Goal: Navigation & Orientation: Find specific page/section

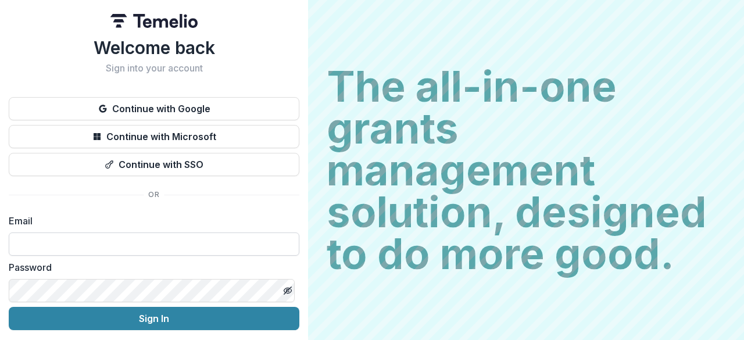
click at [16, 242] on input at bounding box center [154, 243] width 290 height 23
type input "**********"
drag, startPoint x: 85, startPoint y: 242, endPoint x: 76, endPoint y: 240, distance: 9.5
click at [76, 240] on input "**********" at bounding box center [154, 243] width 290 height 23
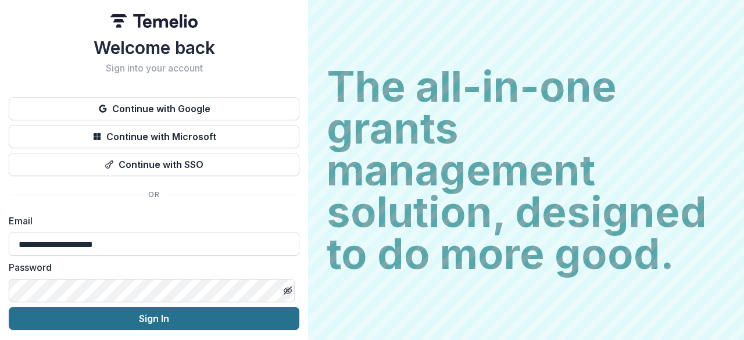
click at [148, 314] on button "Sign In" at bounding box center [154, 318] width 290 height 23
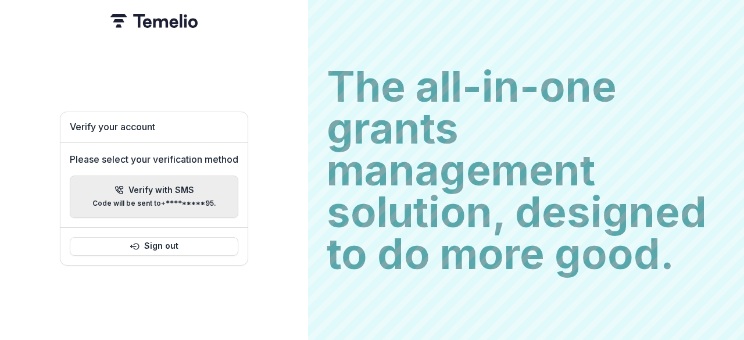
click at [193, 199] on p "Code will be sent to +*********95 ." at bounding box center [154, 203] width 124 height 8
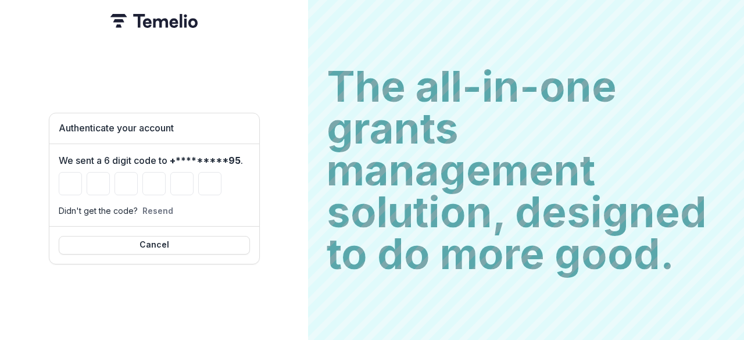
type input "*"
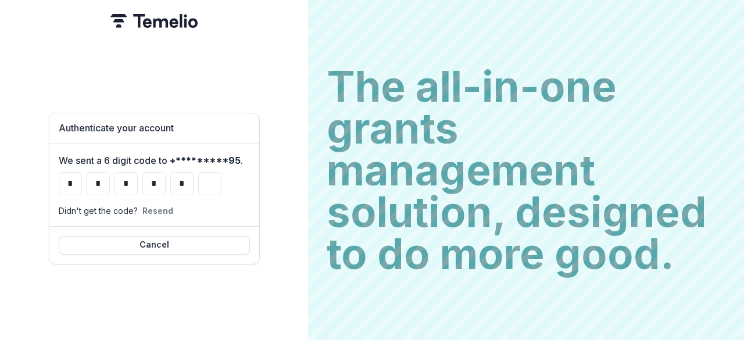
type input "*"
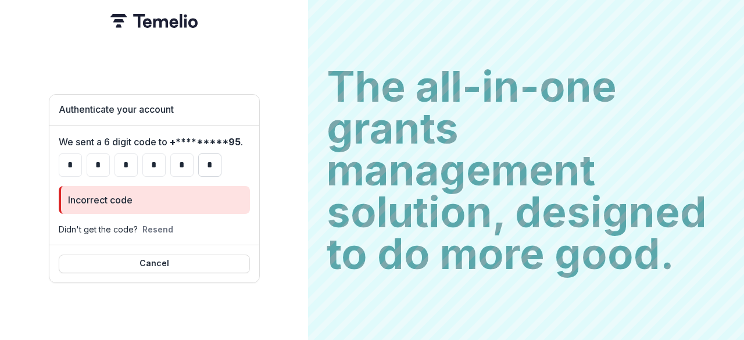
click at [214, 164] on input "*" at bounding box center [209, 164] width 23 height 23
type input "*"
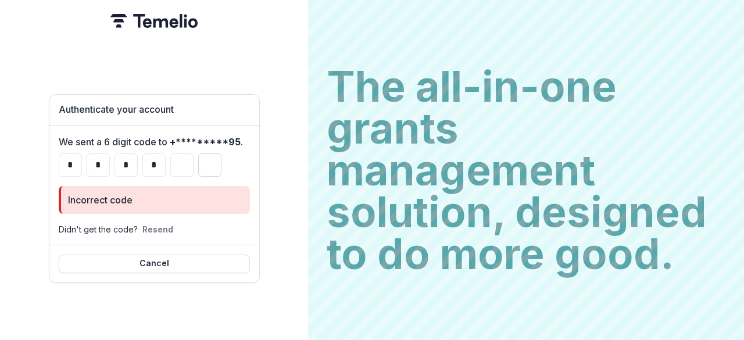
type input "*"
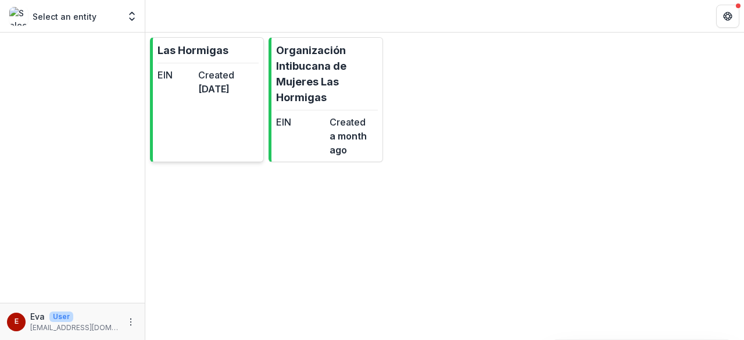
click at [225, 74] on dt "Created" at bounding box center [216, 75] width 36 height 14
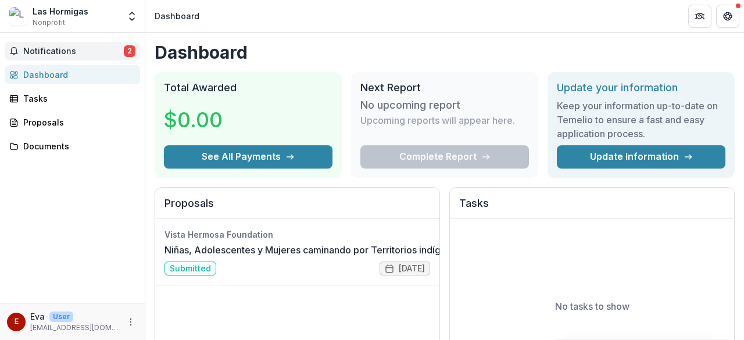
click at [51, 47] on span "Notifications" at bounding box center [73, 51] width 101 height 10
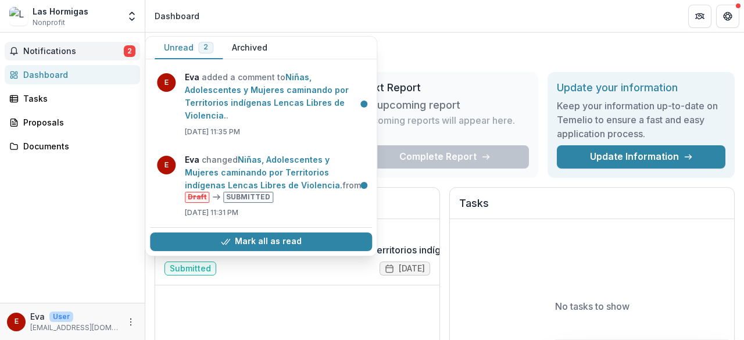
click at [49, 52] on span "Notifications" at bounding box center [73, 51] width 101 height 10
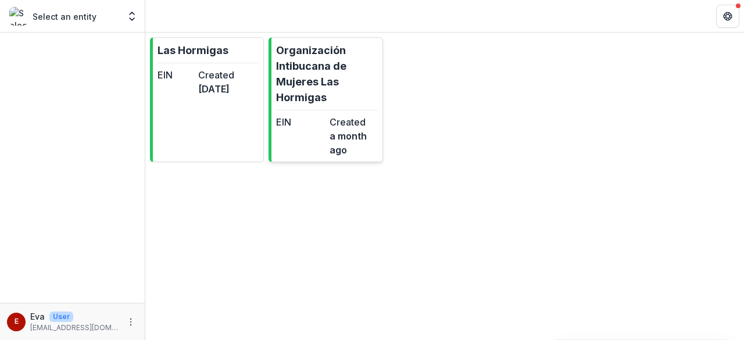
click at [304, 89] on p "Organización Intibucana de Mujeres Las Hormigas" at bounding box center [326, 73] width 101 height 63
click at [177, 96] on div "EIN" at bounding box center [175, 82] width 36 height 28
